Goal: Information Seeking & Learning: Learn about a topic

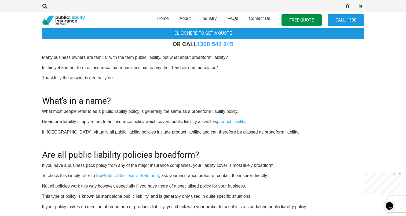
scroll to position [161, 0]
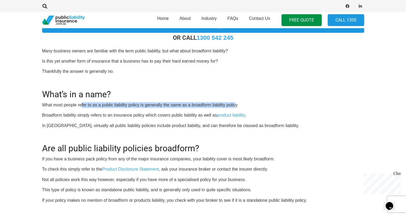
drag, startPoint x: 82, startPoint y: 105, endPoint x: 236, endPoint y: 103, distance: 154.5
click at [236, 103] on p "What most people refer to as a public liability policy is generally the same as…" at bounding box center [203, 105] width 322 height 6
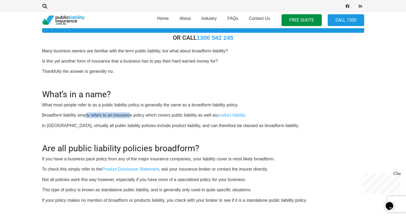
drag, startPoint x: 86, startPoint y: 112, endPoint x: 129, endPoint y: 112, distance: 42.6
click at [129, 112] on p "Broadform liability simply refers to an insurance policy which covers public li…" at bounding box center [203, 115] width 322 height 6
drag, startPoint x: 129, startPoint y: 112, endPoint x: 201, endPoint y: 111, distance: 71.9
click at [201, 111] on div "OR CALL [PHONE_NUMBER] Many business owners are familiar with the term public l…" at bounding box center [203, 211] width 322 height 355
drag, startPoint x: 201, startPoint y: 111, endPoint x: 252, endPoint y: 114, distance: 51.5
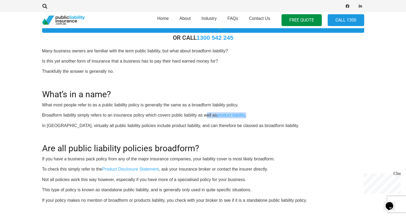
click at [252, 114] on div "OR CALL [PHONE_NUMBER] Many business owners are familiar with the term public l…" at bounding box center [203, 211] width 322 height 355
drag, startPoint x: 252, startPoint y: 114, endPoint x: 265, endPoint y: 117, distance: 13.4
click at [265, 117] on p "Broadform liability simply refers to an insurance policy which covers public li…" at bounding box center [203, 115] width 322 height 6
drag, startPoint x: 204, startPoint y: 114, endPoint x: 252, endPoint y: 114, distance: 47.5
click at [252, 114] on p "Broadform liability simply refers to an insurance policy which covers public li…" at bounding box center [203, 115] width 322 height 6
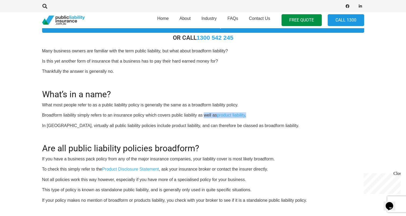
click at [255, 113] on p "Broadform liability simply refers to an insurance policy which covers public li…" at bounding box center [203, 115] width 322 height 6
click at [278, 120] on div "OR CALL [PHONE_NUMBER] Many business owners are familiar with the term public l…" at bounding box center [203, 211] width 322 height 355
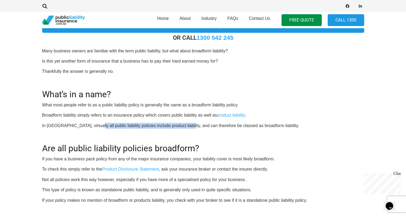
drag, startPoint x: 94, startPoint y: 123, endPoint x: 180, endPoint y: 126, distance: 86.1
click at [180, 126] on p "In [GEOGRAPHIC_DATA], virtually all public liability policies include product l…" at bounding box center [203, 126] width 322 height 6
click at [140, 125] on p "In [GEOGRAPHIC_DATA], virtually all public liability policies include product l…" at bounding box center [203, 126] width 322 height 6
click at [157, 129] on div "OR CALL [PHONE_NUMBER] Many business owners are familiar with the term public l…" at bounding box center [203, 211] width 322 height 355
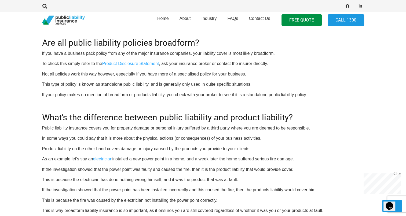
scroll to position [268, 0]
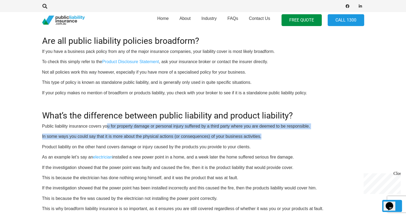
drag, startPoint x: 106, startPoint y: 125, endPoint x: 315, endPoint y: 129, distance: 208.9
click at [315, 129] on div "OR CALL [PHONE_NUMBER] Many business owners are familiar with the term public l…" at bounding box center [203, 104] width 322 height 355
drag, startPoint x: 315, startPoint y: 129, endPoint x: 308, endPoint y: 130, distance: 6.8
click at [315, 129] on div "OR CALL [PHONE_NUMBER] Many business owners are familiar with the term public l…" at bounding box center [203, 104] width 322 height 355
click at [135, 134] on p "In some ways you could say that it is more about the physical actions (or conse…" at bounding box center [203, 136] width 322 height 6
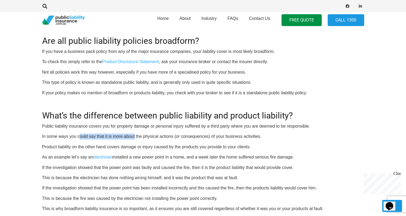
drag, startPoint x: 90, startPoint y: 135, endPoint x: 134, endPoint y: 136, distance: 44.5
click at [134, 136] on p "In some ways you could say that it is more about the physical actions (or conse…" at bounding box center [203, 136] width 322 height 6
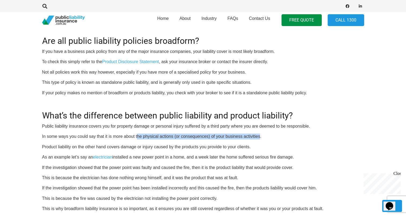
drag, startPoint x: 134, startPoint y: 136, endPoint x: 259, endPoint y: 138, distance: 125.0
click at [259, 138] on p "In some ways you could say that it is more about the physical actions (or conse…" at bounding box center [203, 136] width 322 height 6
drag, startPoint x: 259, startPoint y: 138, endPoint x: 243, endPoint y: 140, distance: 16.4
click at [261, 139] on div "OR CALL [PHONE_NUMBER] Many business owners are familiar with the term public l…" at bounding box center [203, 104] width 322 height 355
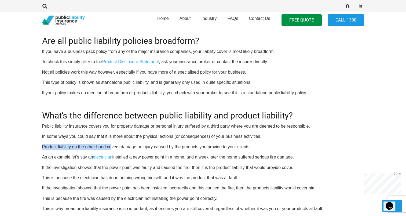
drag, startPoint x: 43, startPoint y: 146, endPoint x: 112, endPoint y: 147, distance: 69.5
click at [112, 147] on p "Product liability on the other hand covers damage or injury caused by the produ…" at bounding box center [203, 147] width 322 height 6
click at [112, 146] on p "Product liability on the other hand covers damage or injury caused by the produ…" at bounding box center [203, 147] width 322 height 6
click at [54, 146] on p "Product liability on the other hand covers damage or injury caused by the produ…" at bounding box center [203, 147] width 322 height 6
click at [45, 149] on p "Product liability on the other hand covers damage or injury caused by the produ…" at bounding box center [203, 147] width 322 height 6
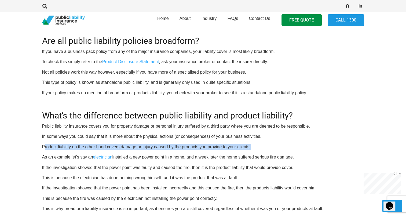
drag, startPoint x: 44, startPoint y: 147, endPoint x: 255, endPoint y: 145, distance: 211.6
click at [255, 145] on p "Product liability on the other hand covers damage or injury caused by the produ…" at bounding box center [203, 147] width 322 height 6
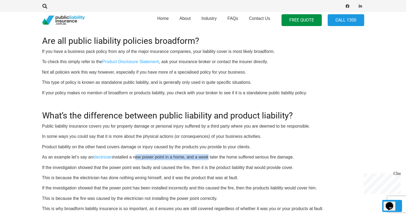
drag, startPoint x: 135, startPoint y: 153, endPoint x: 208, endPoint y: 158, distance: 73.1
click at [208, 158] on div "OR CALL [PHONE_NUMBER] Many business owners are familiar with the term public l…" at bounding box center [203, 104] width 322 height 355
click at [210, 156] on p "As an example let’s say an electrician installed a new power point in a home, a…" at bounding box center [203, 157] width 322 height 6
drag, startPoint x: 227, startPoint y: 157, endPoint x: 294, endPoint y: 156, distance: 67.3
click at [294, 156] on p "As an example let’s say an electrician installed a new power point in a home, a…" at bounding box center [203, 157] width 322 height 6
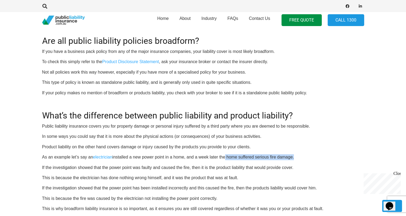
click at [294, 156] on p "As an example let’s say an electrician installed a new power point in a home, a…" at bounding box center [203, 157] width 322 height 6
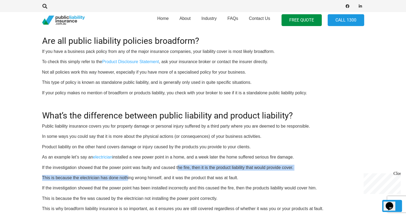
drag, startPoint x: 140, startPoint y: 168, endPoint x: 178, endPoint y: 168, distance: 38.3
click at [178, 168] on div "OR CALL [PHONE_NUMBER] Many business owners are familiar with the term public l…" at bounding box center [203, 104] width 322 height 355
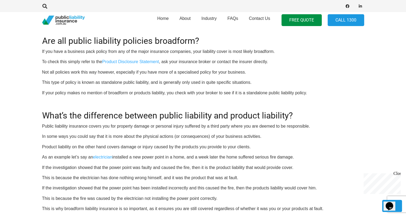
drag, startPoint x: 178, startPoint y: 168, endPoint x: 175, endPoint y: 167, distance: 3.2
click at [175, 167] on p "If the investigation showed that the power point was faulty and caused the fire…" at bounding box center [203, 167] width 322 height 6
drag, startPoint x: 205, startPoint y: 167, endPoint x: 238, endPoint y: 168, distance: 33.8
click at [238, 168] on p "If the investigation showed that the power point was faulty and caused the fire…" at bounding box center [203, 167] width 322 height 6
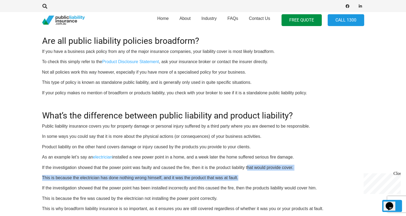
drag, startPoint x: 238, startPoint y: 168, endPoint x: 296, endPoint y: 170, distance: 57.7
click at [296, 170] on div "OR CALL [PHONE_NUMBER] Many business owners are familiar with the term public l…" at bounding box center [203, 104] width 322 height 355
click at [296, 171] on div "OR CALL [PHONE_NUMBER] Many business owners are familiar with the term public l…" at bounding box center [203, 104] width 322 height 355
click at [297, 171] on div "OR CALL [PHONE_NUMBER] Many business owners are familiar with the term public l…" at bounding box center [203, 104] width 322 height 355
drag, startPoint x: 297, startPoint y: 171, endPoint x: 212, endPoint y: 176, distance: 84.4
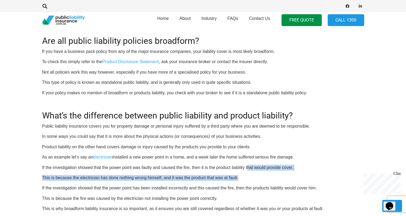
click at [219, 176] on p "This is because the electrician has done nothing wrong himself, and it was the …" at bounding box center [203, 178] width 322 height 6
click at [81, 175] on p "This is because the electrician has done nothing wrong himself, and it was the …" at bounding box center [203, 178] width 322 height 6
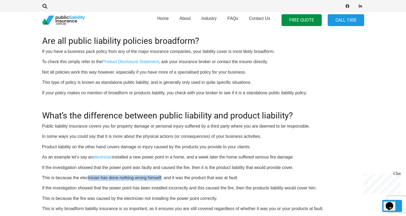
drag, startPoint x: 90, startPoint y: 177, endPoint x: 167, endPoint y: 175, distance: 77.5
click at [162, 175] on p "This is because the electrician has done nothing wrong himself, and it was the …" at bounding box center [203, 178] width 322 height 6
drag, startPoint x: 167, startPoint y: 175, endPoint x: 201, endPoint y: 180, distance: 33.6
click at [201, 180] on p "This is because the electrician has done nothing wrong himself, and it was the …" at bounding box center [203, 178] width 322 height 6
click at [201, 181] on div "OR CALL [PHONE_NUMBER] Many business owners are familiar with the term public l…" at bounding box center [203, 104] width 322 height 355
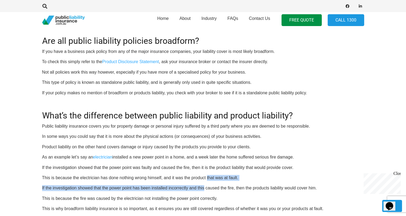
drag, startPoint x: 201, startPoint y: 181, endPoint x: 210, endPoint y: 178, distance: 9.0
click at [210, 178] on div "OR CALL [PHONE_NUMBER] Many business owners are familiar with the term public l…" at bounding box center [203, 104] width 322 height 355
drag, startPoint x: 210, startPoint y: 178, endPoint x: 217, endPoint y: 178, distance: 7.3
click at [217, 178] on p "This is because the electrician has done nothing wrong himself, and it was the …" at bounding box center [203, 178] width 322 height 6
click at [235, 180] on p "This is because the electrician has done nothing wrong himself, and it was the …" at bounding box center [203, 178] width 322 height 6
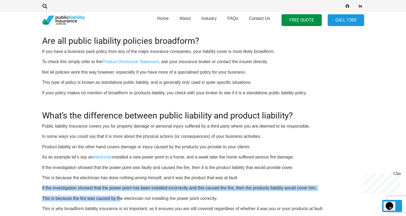
drag, startPoint x: 43, startPoint y: 187, endPoint x: 128, endPoint y: 191, distance: 85.3
click at [121, 191] on div "Click here to get a quote OR CALL [PHONE_NUMBER] Many business owners are famil…" at bounding box center [203, 96] width 335 height 369
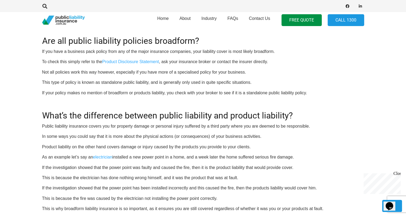
click at [174, 191] on div "OR CALL [PHONE_NUMBER] Many business owners are familiar with the term public l…" at bounding box center [203, 104] width 322 height 355
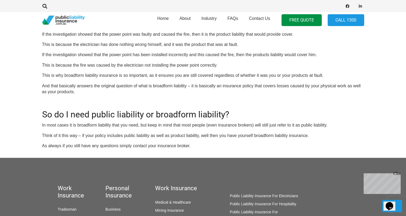
scroll to position [402, 0]
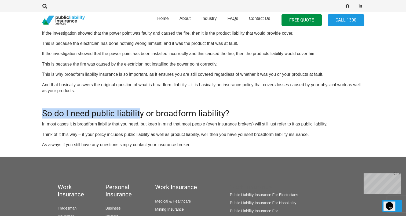
drag, startPoint x: 44, startPoint y: 112, endPoint x: 140, endPoint y: 118, distance: 96.7
click at [140, 118] on h2 "So do I need public liability or broadform liability?" at bounding box center [203, 110] width 322 height 17
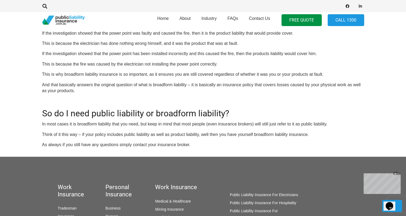
drag, startPoint x: 140, startPoint y: 118, endPoint x: 165, endPoint y: 131, distance: 27.9
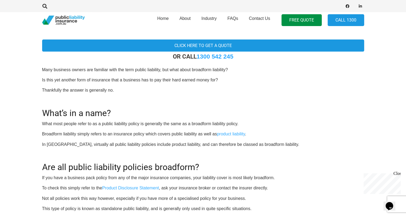
scroll to position [0, 0]
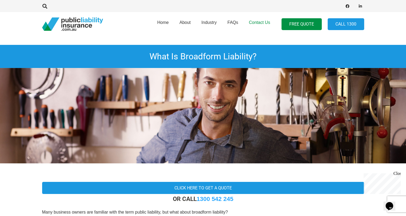
drag, startPoint x: 272, startPoint y: 33, endPoint x: 269, endPoint y: 35, distance: 3.7
